Goal: Task Accomplishment & Management: Complete application form

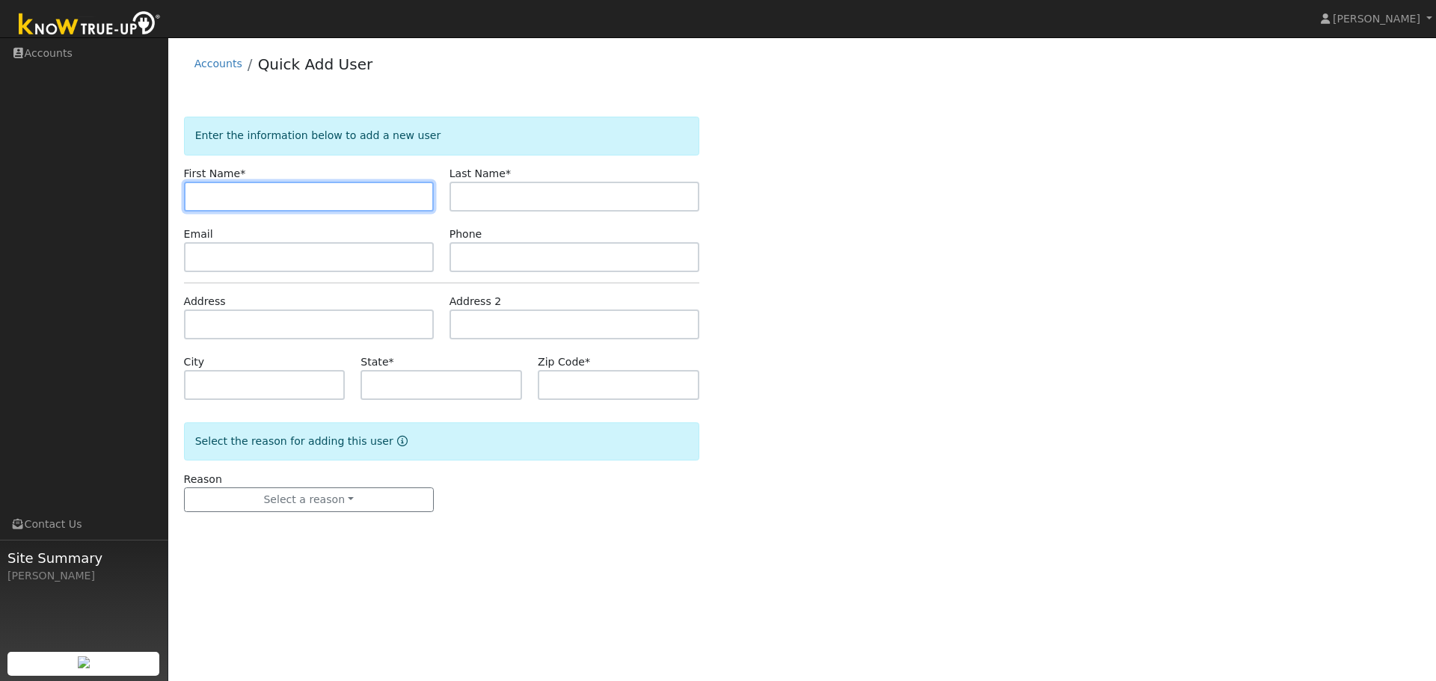
paste input "Alejandra"
type input "Alejandra"
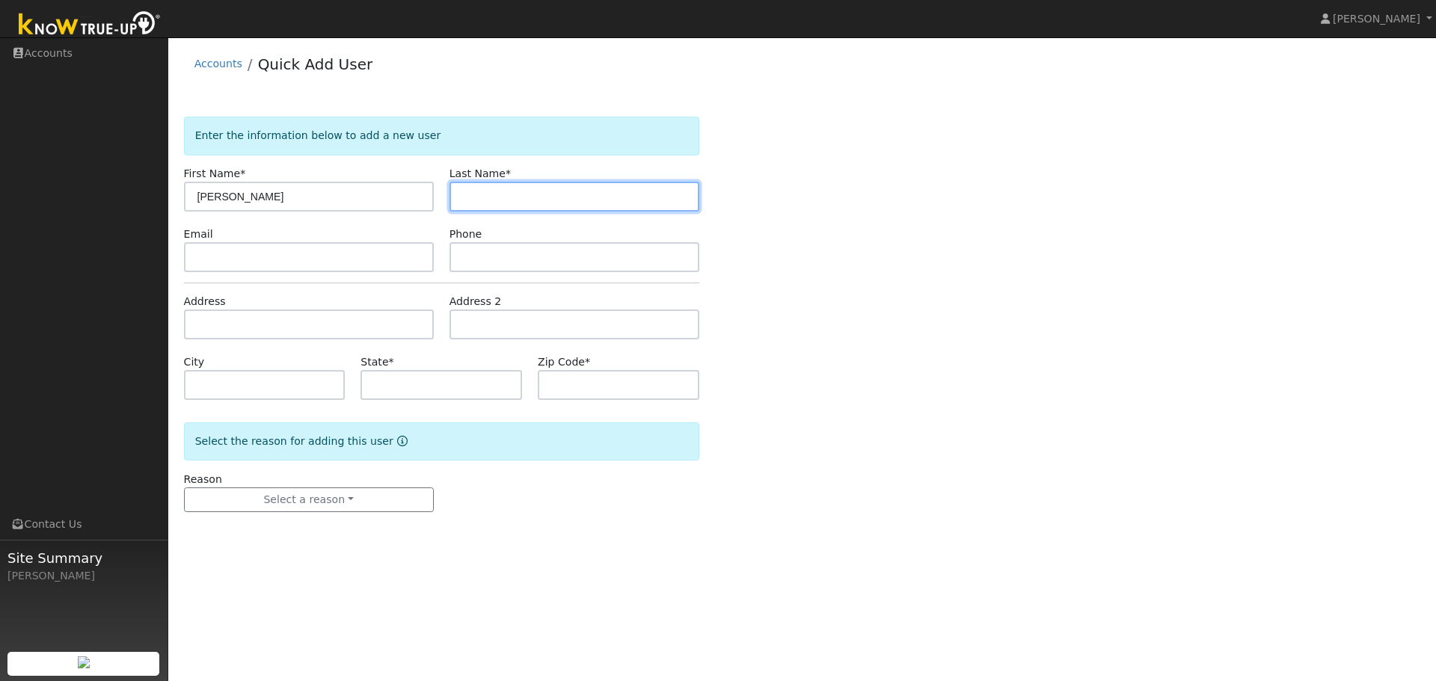
paste input "Prendergast"
type input "Prendergast"
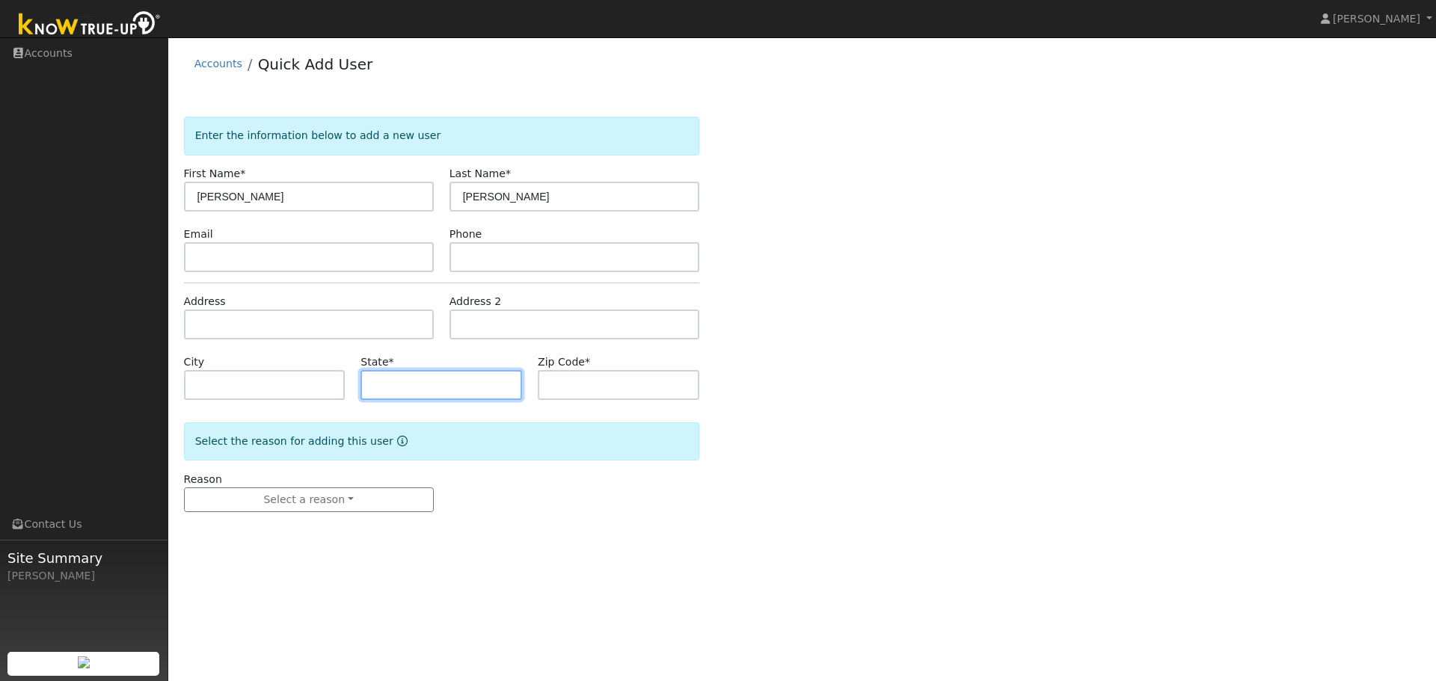
click at [415, 390] on input "text" at bounding box center [441, 385] width 162 height 30
type input "CA"
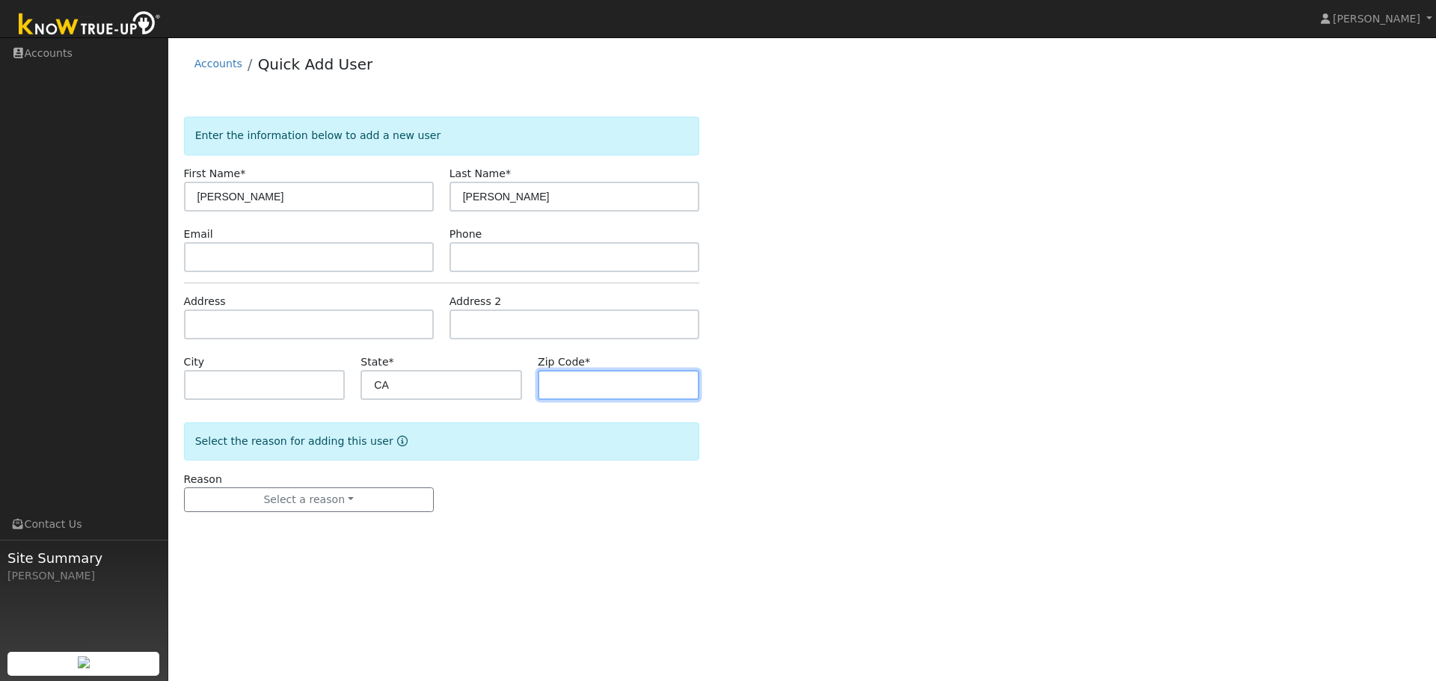
click at [563, 385] on input "text" at bounding box center [619, 385] width 162 height 30
type input "93422"
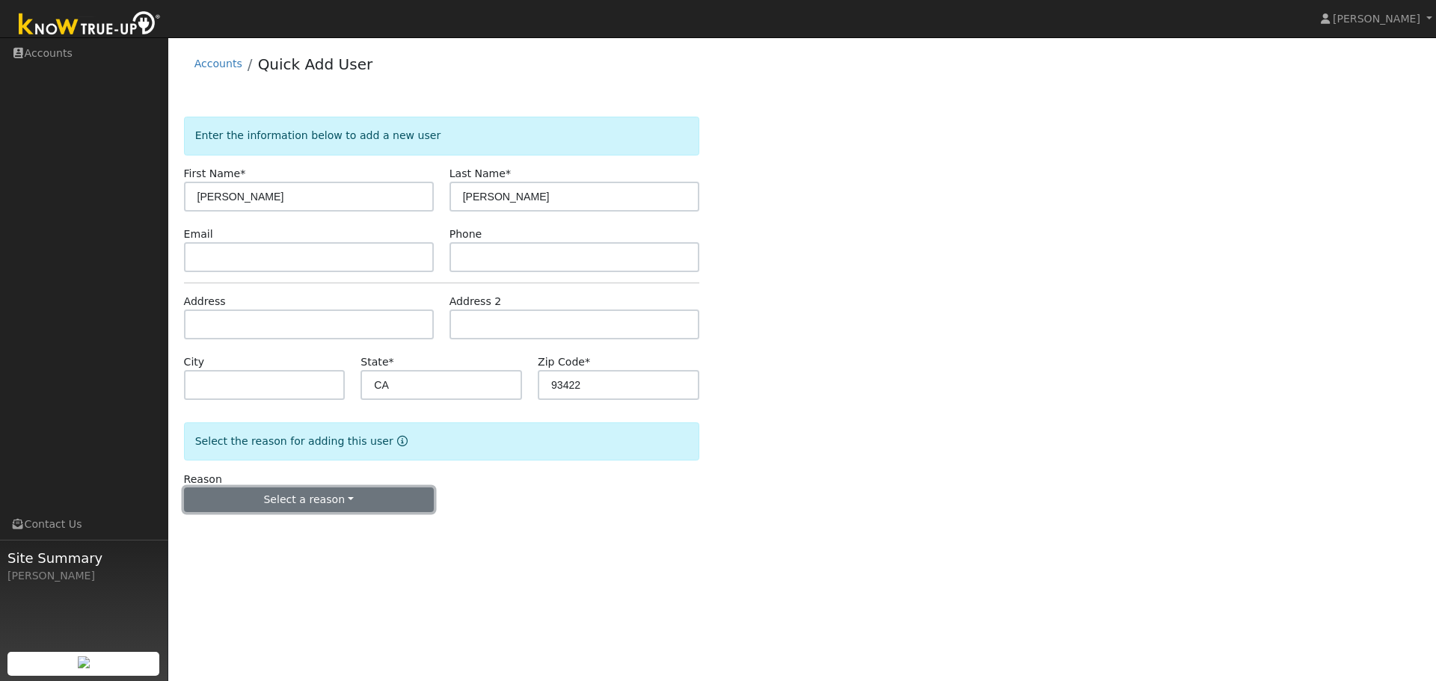
click at [330, 502] on button "Select a reason" at bounding box center [309, 500] width 250 height 25
click at [234, 528] on link "New lead" at bounding box center [267, 530] width 165 height 21
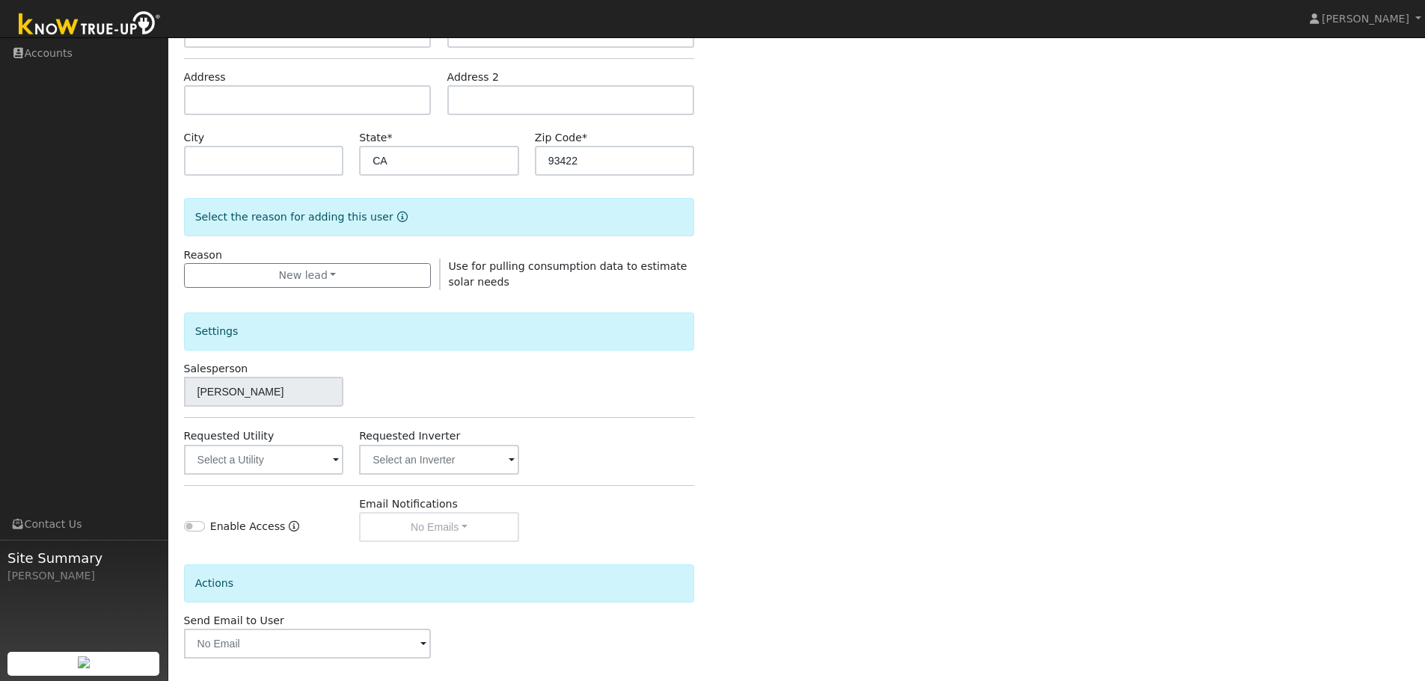
scroll to position [287, 0]
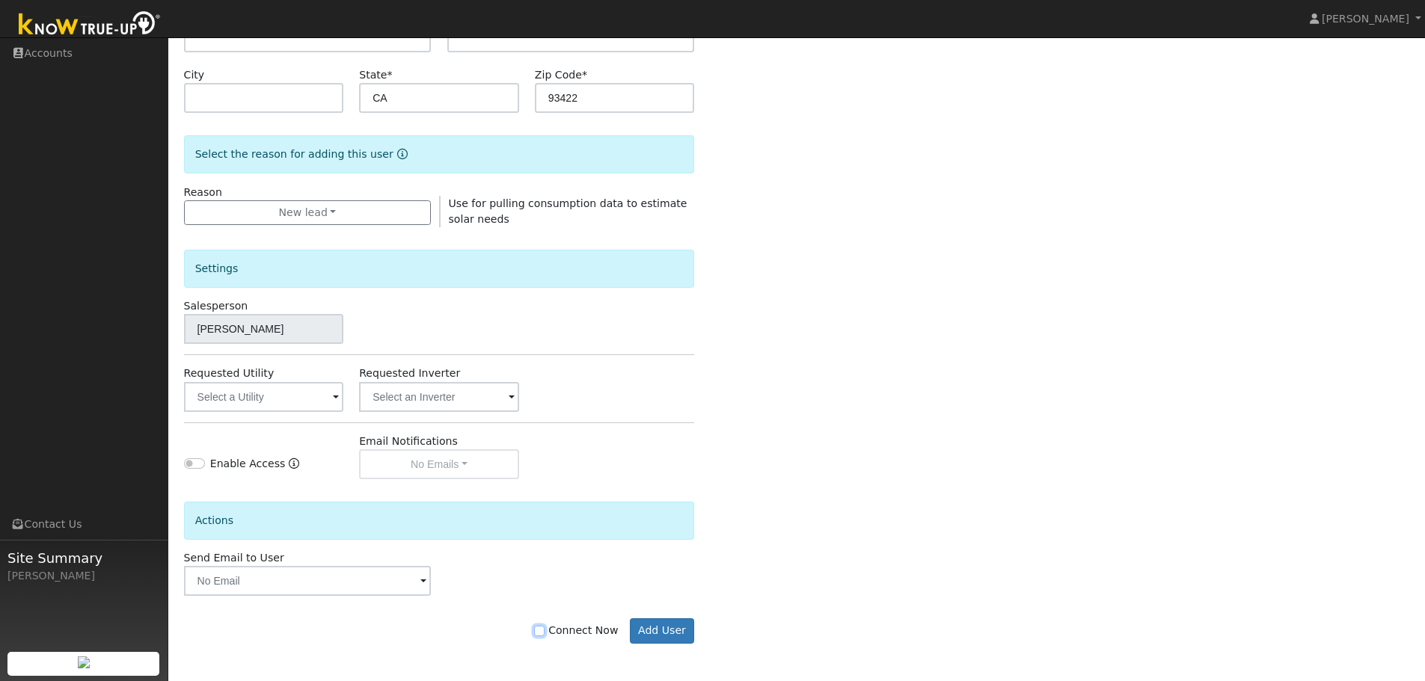
click at [544, 631] on input "Connect Now" at bounding box center [539, 631] width 10 height 10
checkbox input "true"
click at [661, 631] on button "Add User" at bounding box center [662, 630] width 65 height 25
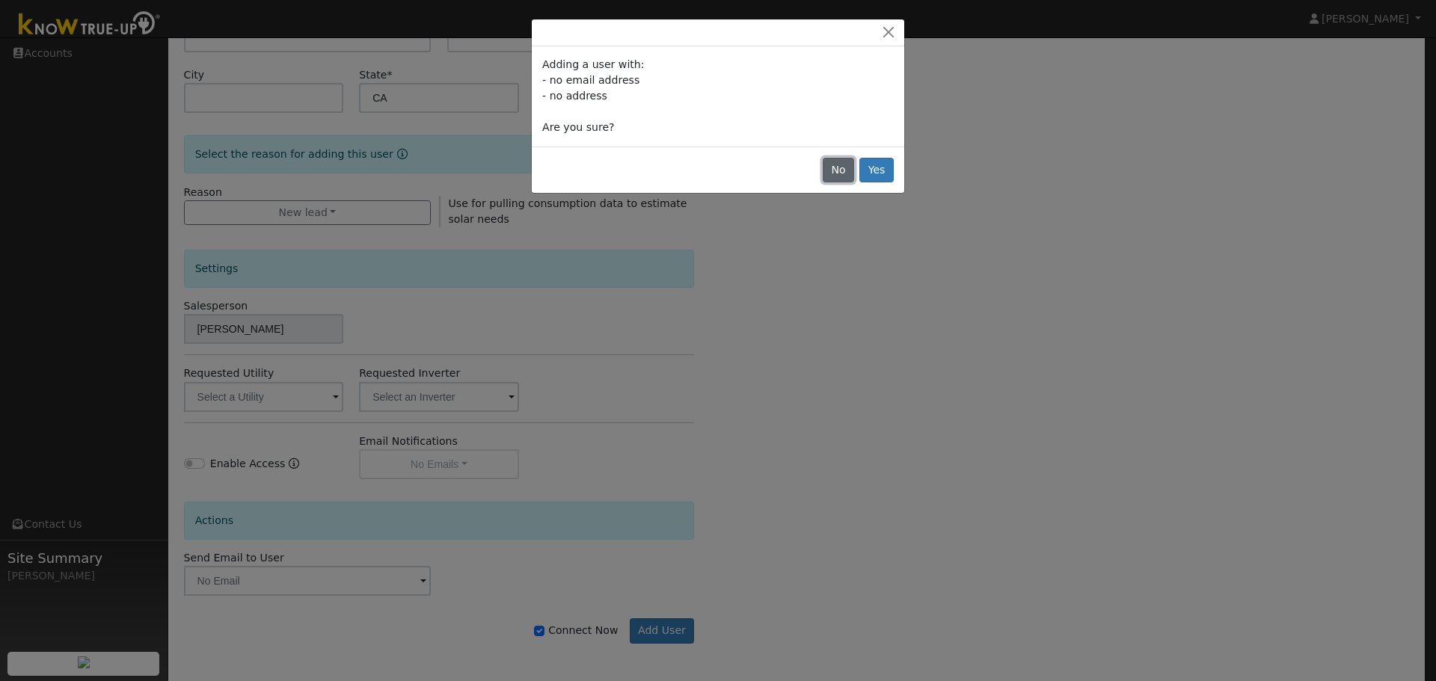
click at [843, 169] on button "No" at bounding box center [838, 170] width 31 height 25
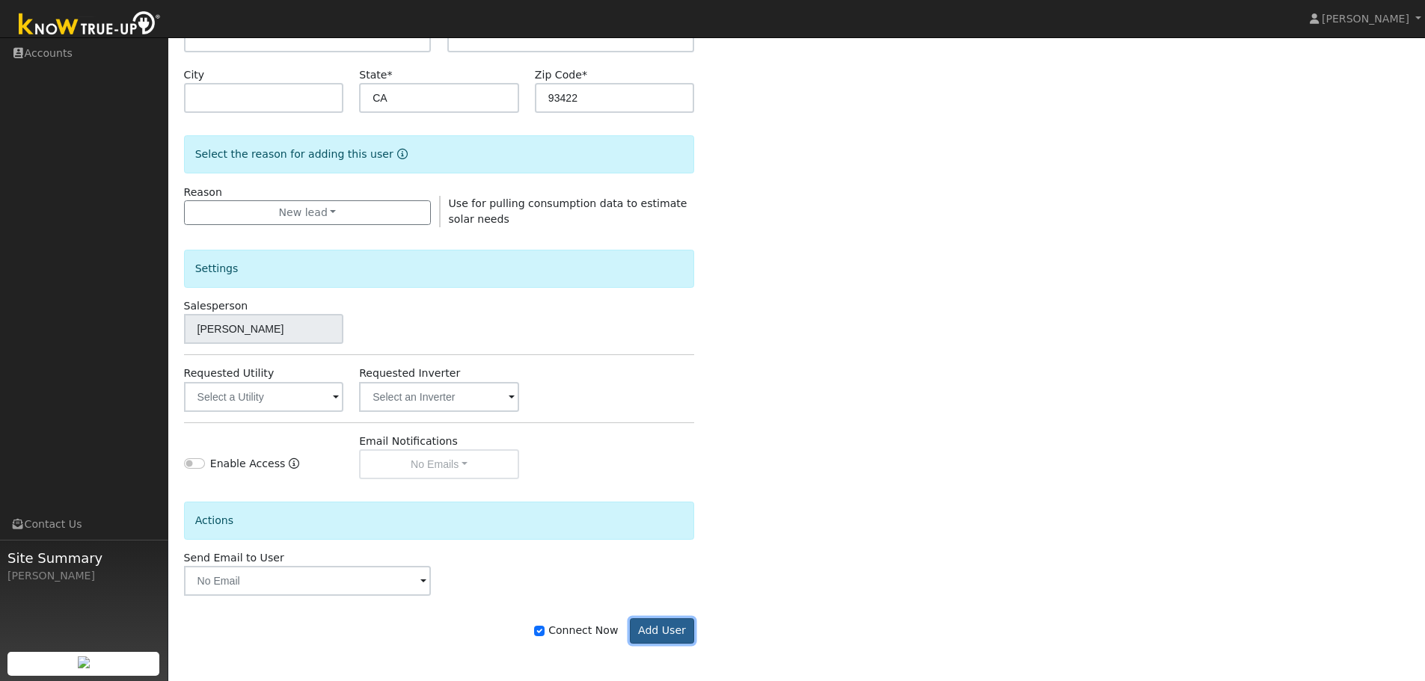
click at [656, 627] on button "Add User" at bounding box center [662, 630] width 65 height 25
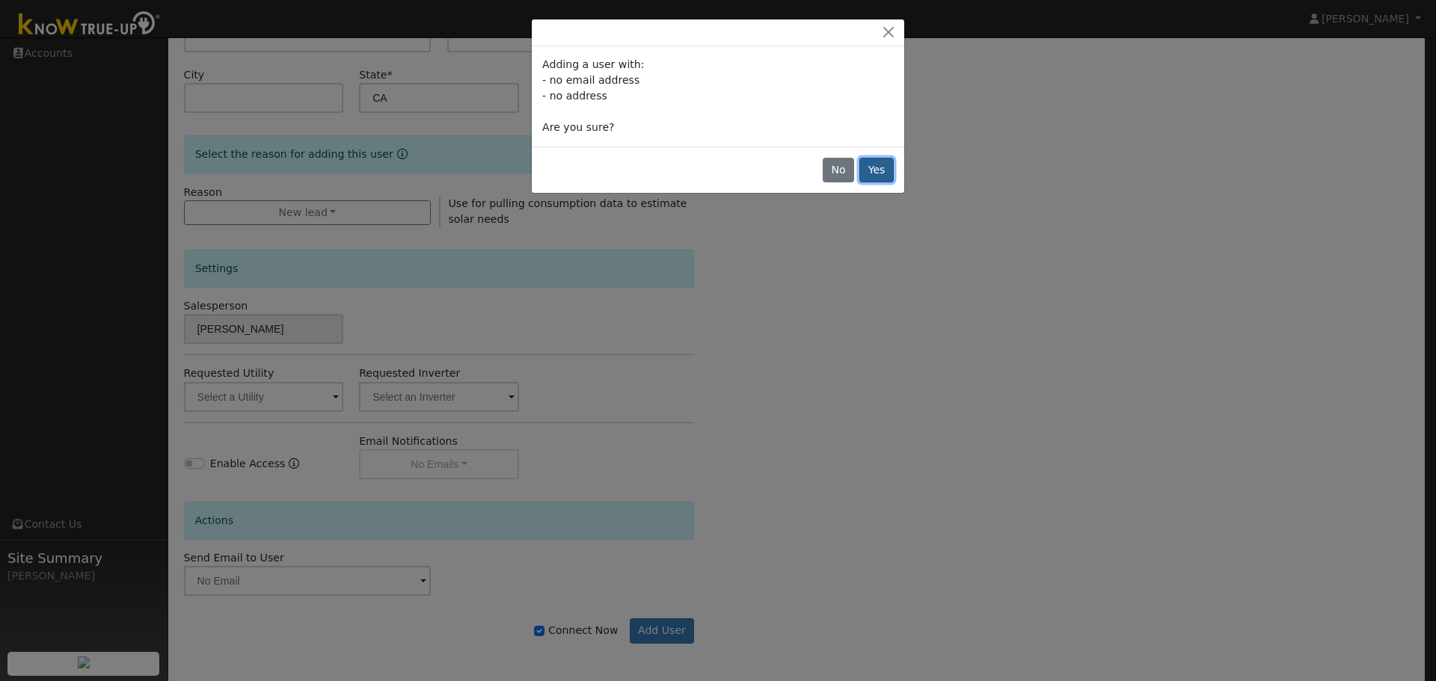
click at [874, 165] on button "Yes" at bounding box center [876, 170] width 34 height 25
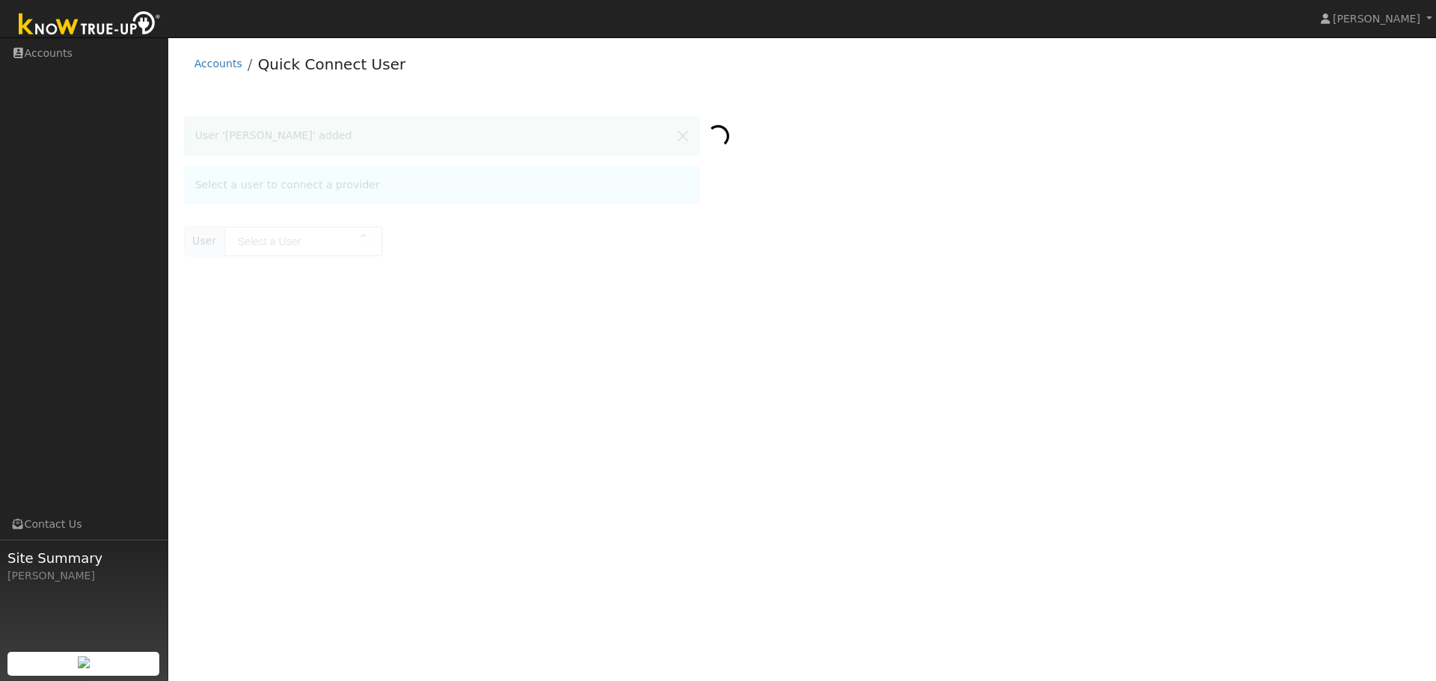
type input "[PERSON_NAME]"
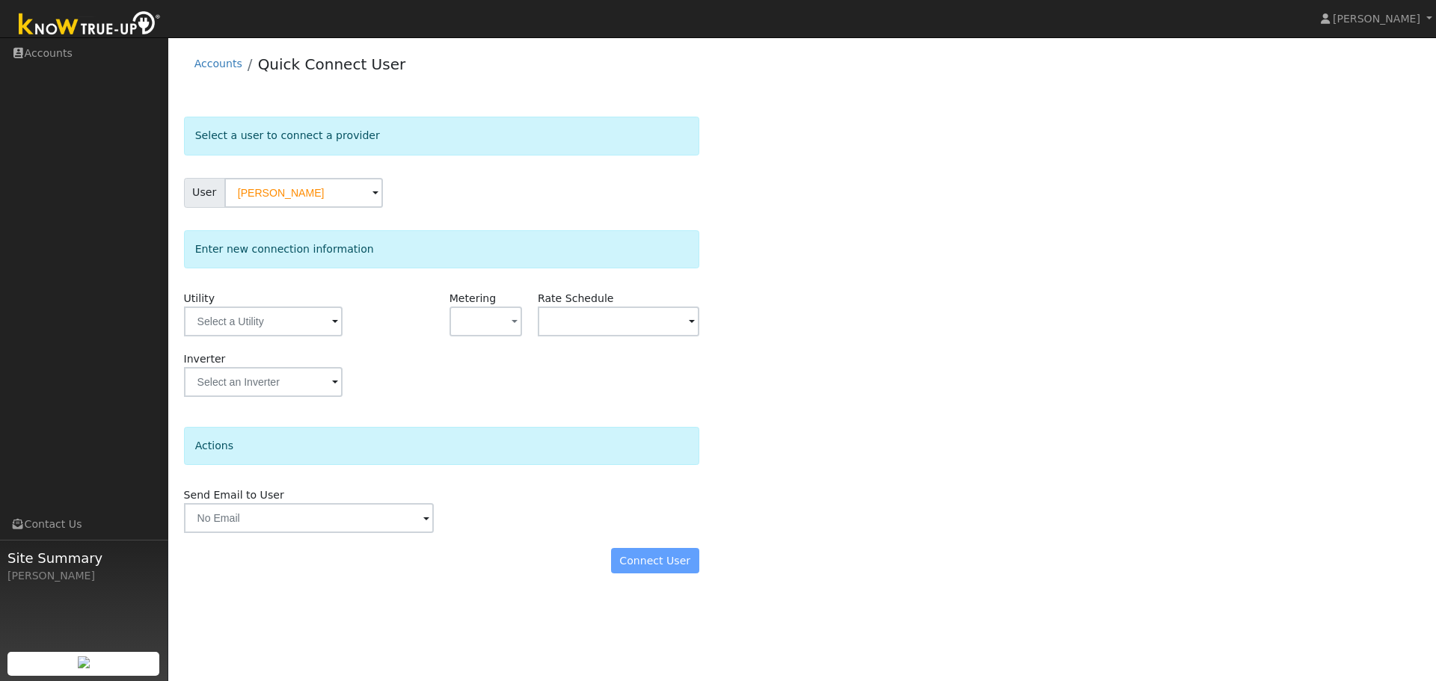
click at [332, 326] on span at bounding box center [335, 322] width 6 height 17
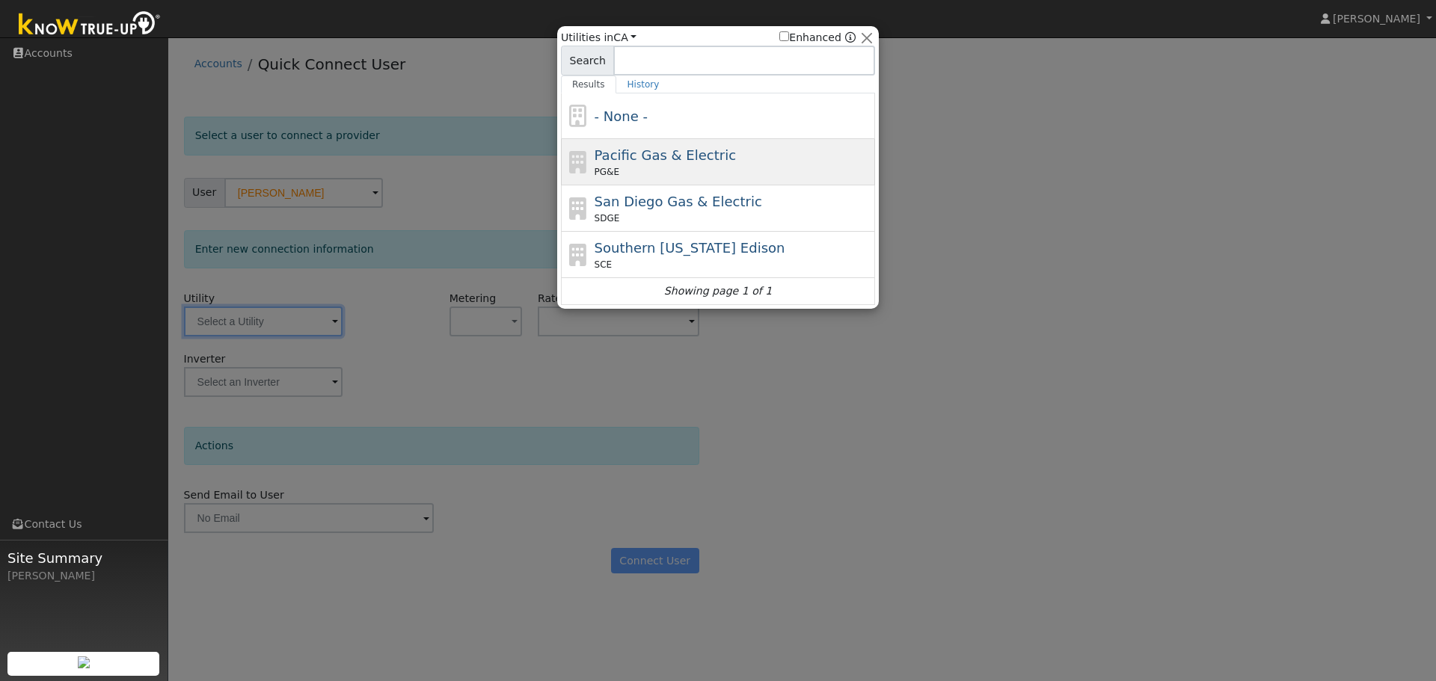
click at [615, 163] on span "Pacific Gas & Electric" at bounding box center [665, 155] width 141 height 16
type input "PG&E"
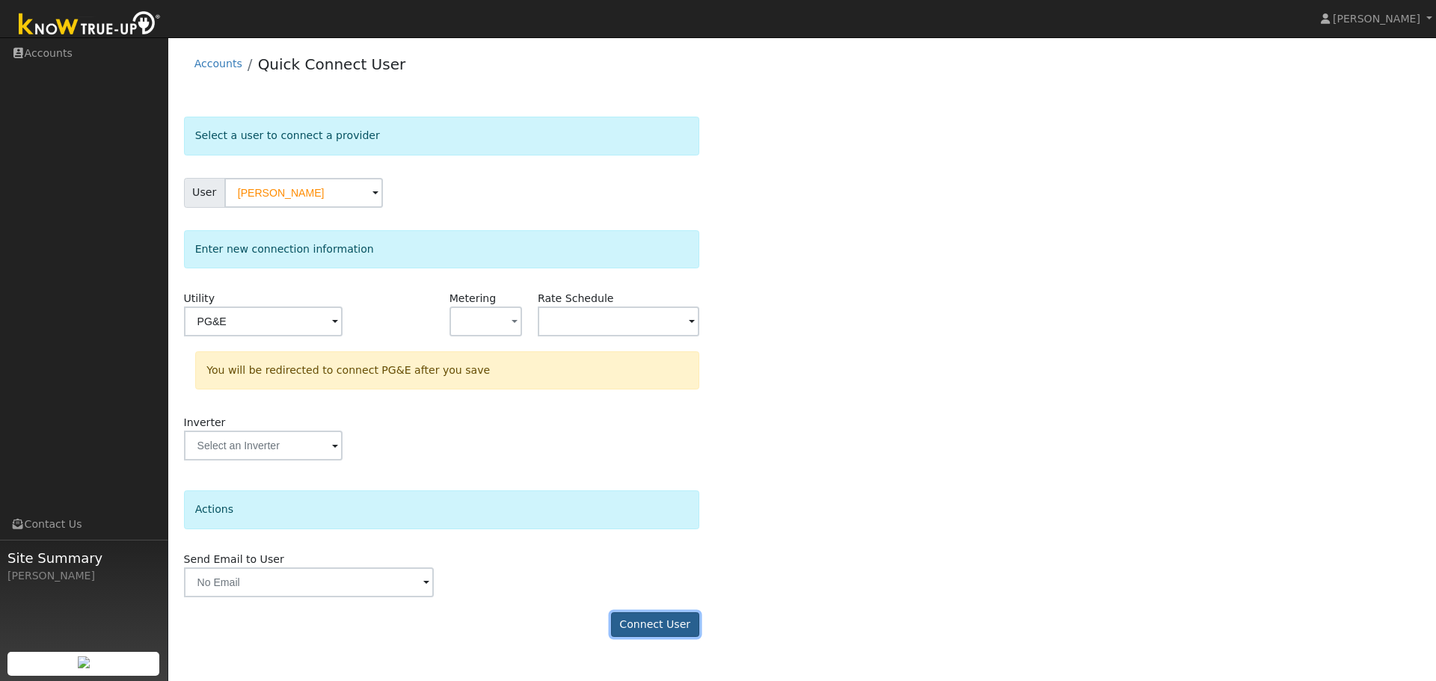
click at [654, 621] on button "Connect User" at bounding box center [655, 624] width 88 height 25
